Goal: Information Seeking & Learning: Find specific fact

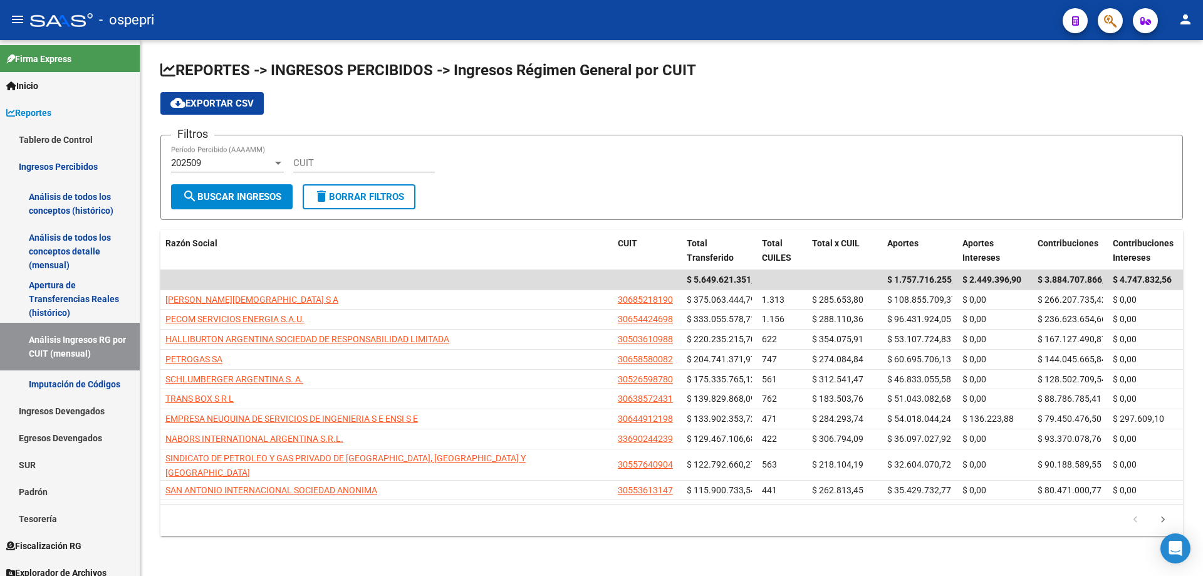
click at [322, 155] on div "CUIT" at bounding box center [364, 158] width 142 height 27
paste input "30-59553555-3"
type input "30-59553555-3"
click at [248, 187] on button "search Buscar Ingresos" at bounding box center [232, 196] width 122 height 25
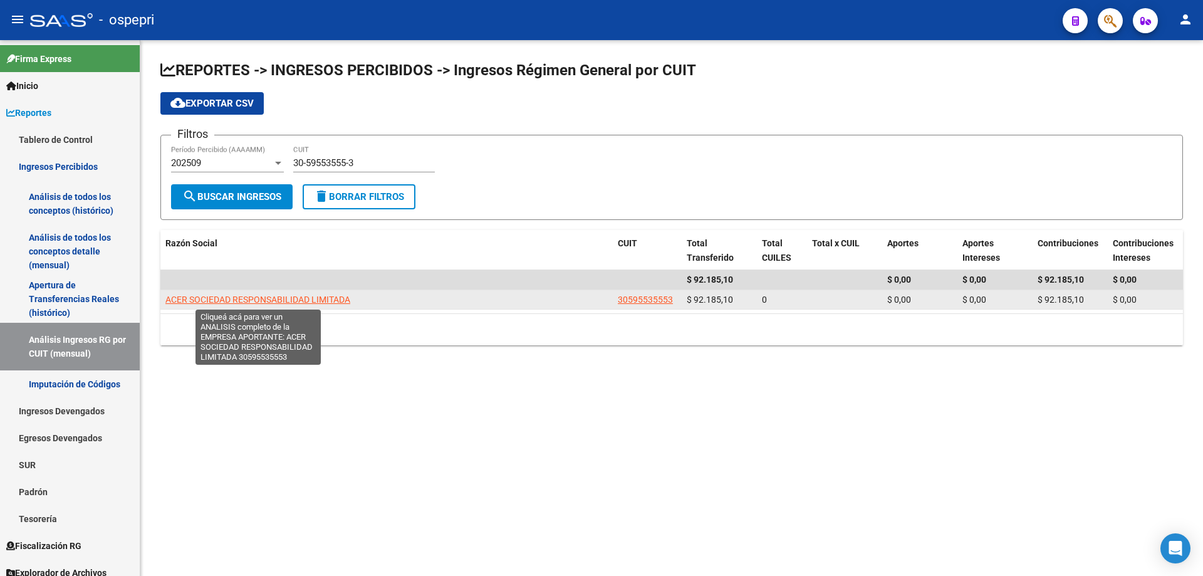
click at [225, 296] on span "ACER SOCIEDAD RESPONSABILIDAD LIMITADA" at bounding box center [257, 300] width 185 height 10
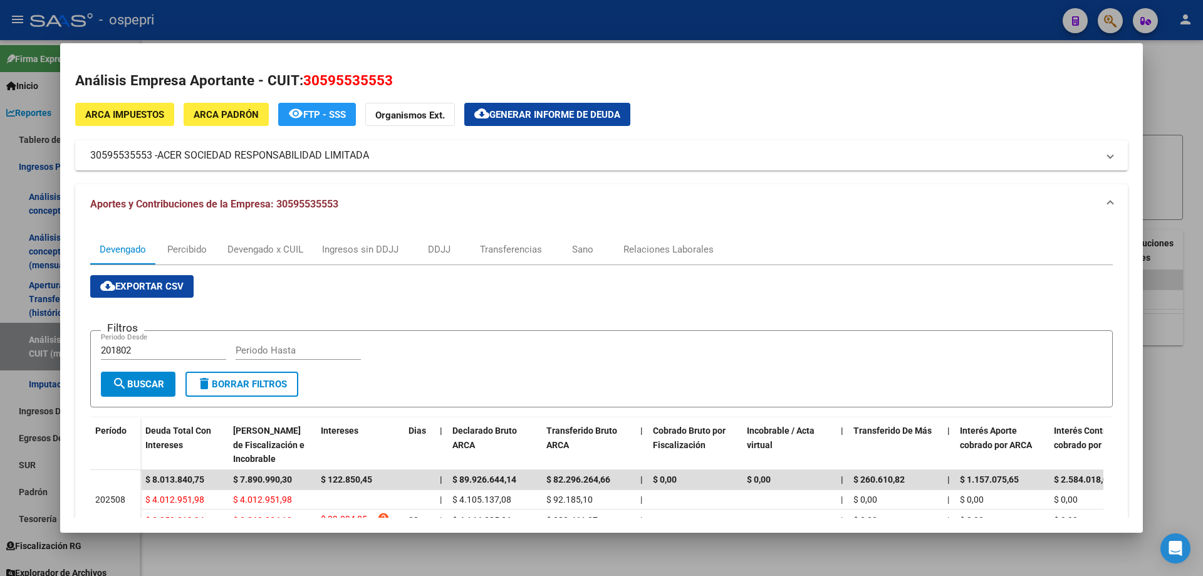
scroll to position [125, 0]
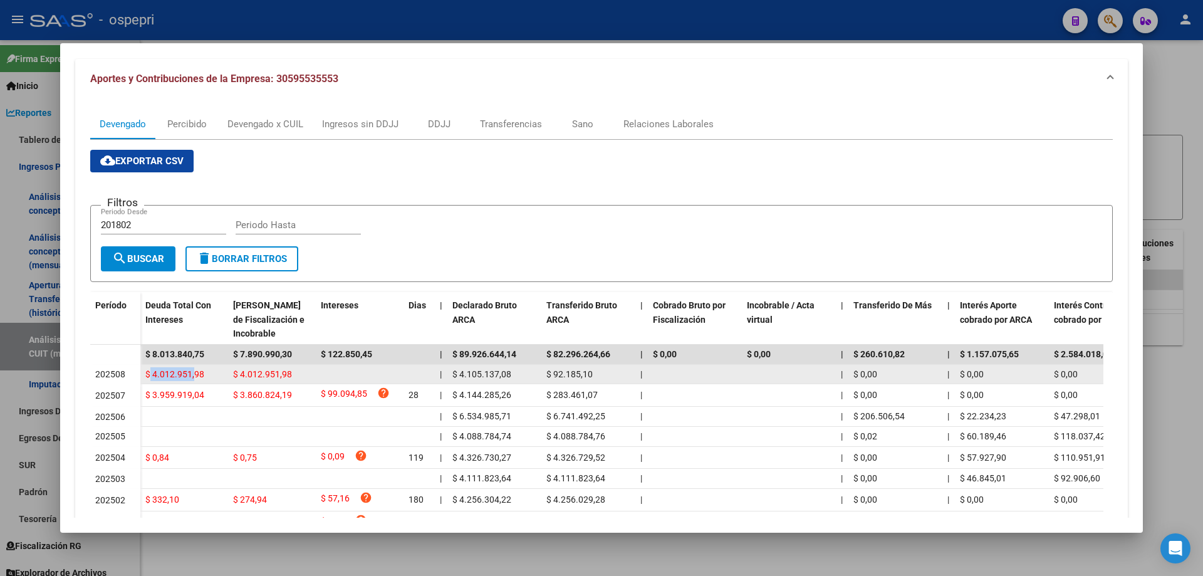
drag, startPoint x: 150, startPoint y: 373, endPoint x: 196, endPoint y: 372, distance: 45.8
click at [196, 372] on span "$ 4.012.951,98" at bounding box center [174, 374] width 59 height 10
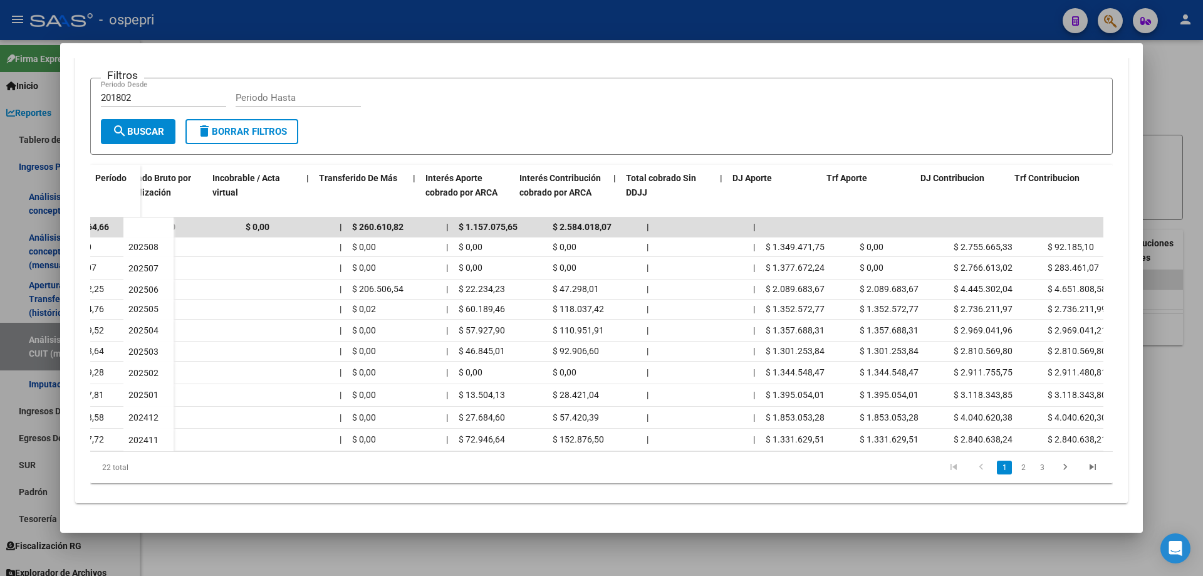
scroll to position [0, 535]
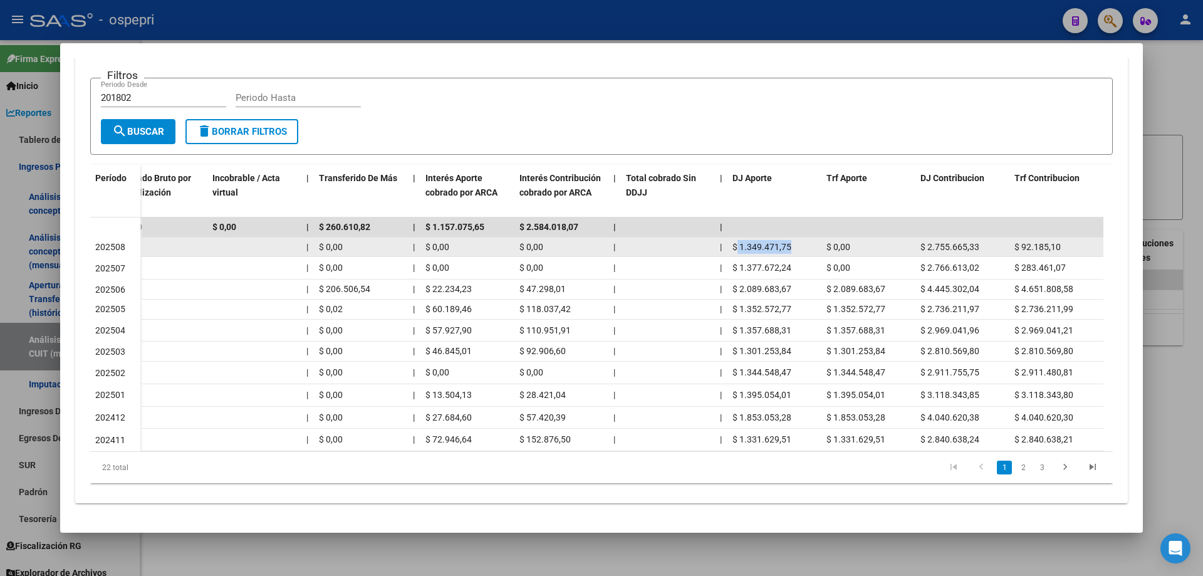
drag, startPoint x: 738, startPoint y: 240, endPoint x: 792, endPoint y: 241, distance: 53.9
click at [792, 241] on div "$ 1.349.471,75" at bounding box center [775, 247] width 84 height 14
copy span "1.349.471,75"
drag, startPoint x: 928, startPoint y: 238, endPoint x: 985, endPoint y: 239, distance: 56.4
click at [985, 240] on div "$ 2.755.665,33" at bounding box center [963, 247] width 84 height 14
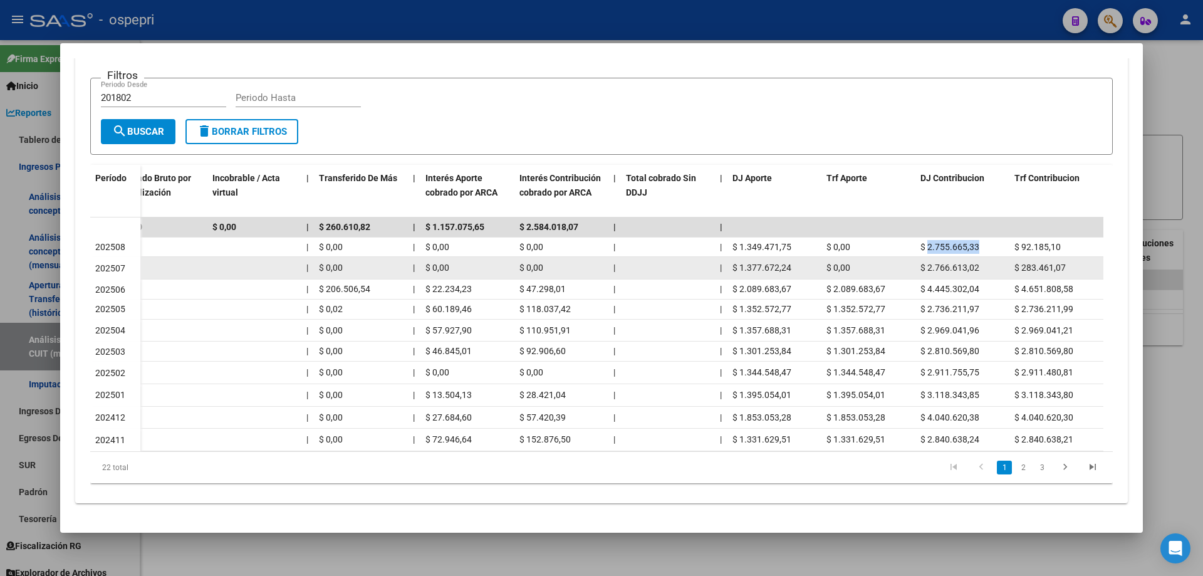
copy span "2.755.665,33"
drag, startPoint x: 928, startPoint y: 263, endPoint x: 982, endPoint y: 259, distance: 53.5
click at [982, 261] on div "$ 2.766.613,02" at bounding box center [963, 268] width 84 height 14
copy span "2.766.613,02"
drag, startPoint x: 739, startPoint y: 259, endPoint x: 811, endPoint y: 258, distance: 72.1
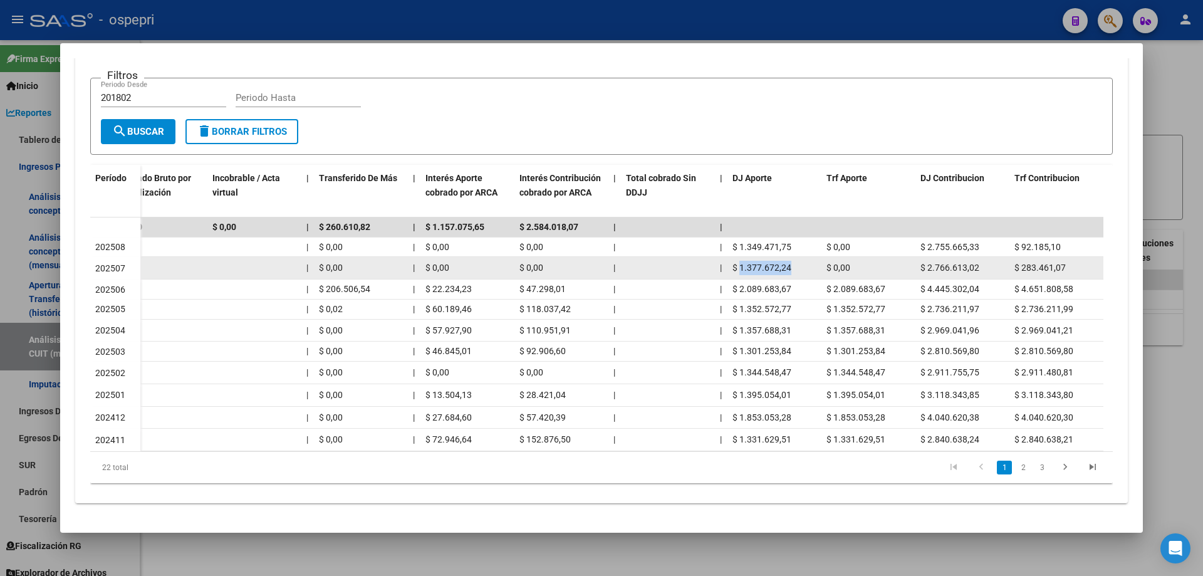
click at [811, 261] on div "$ 1.377.672,24" at bounding box center [775, 268] width 84 height 14
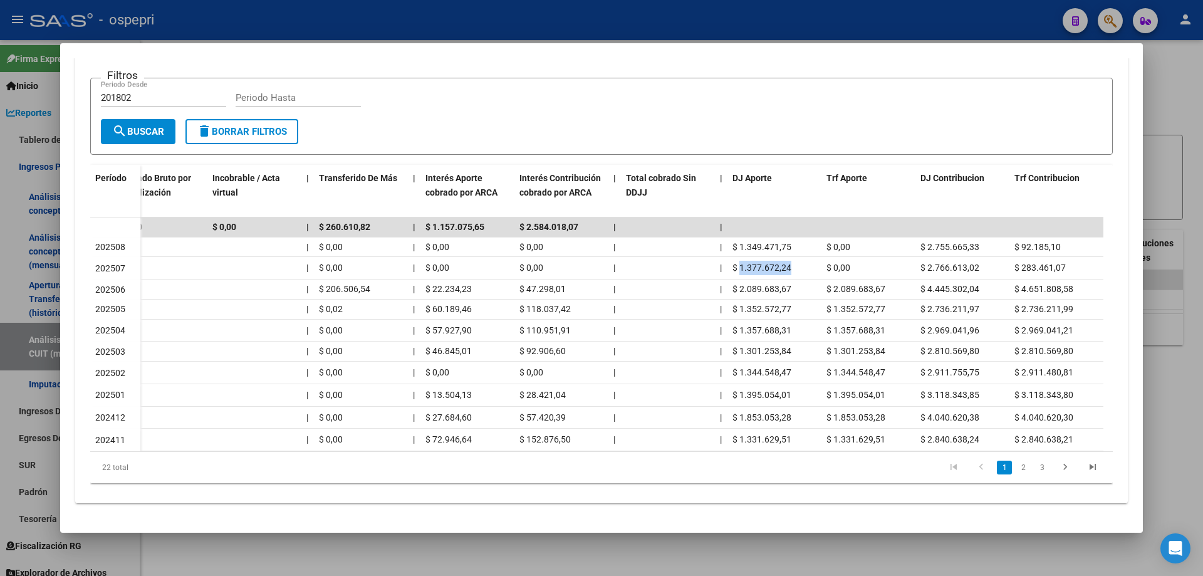
copy span "1.377.672,24"
